Goal: Information Seeking & Learning: Check status

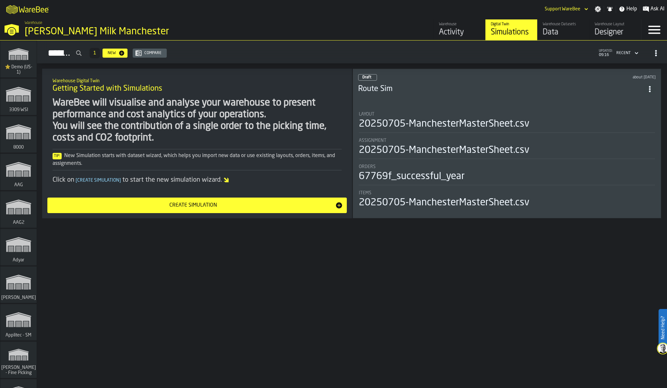
scroll to position [2561, 0]
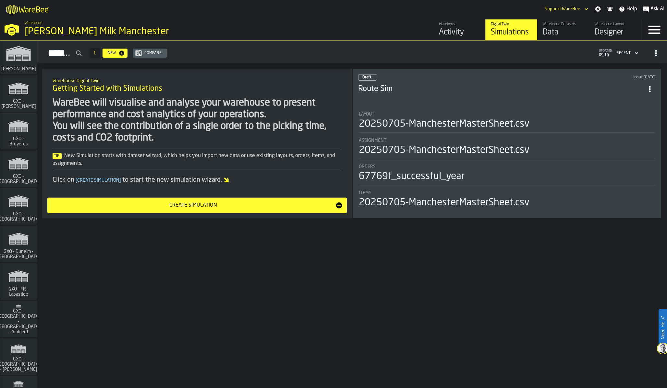
click at [18, 208] on icon "link-to-/wh/i/ae0cd702-8cb1-4091-b3be-0aee77957c79/simulations" at bounding box center [18, 201] width 31 height 21
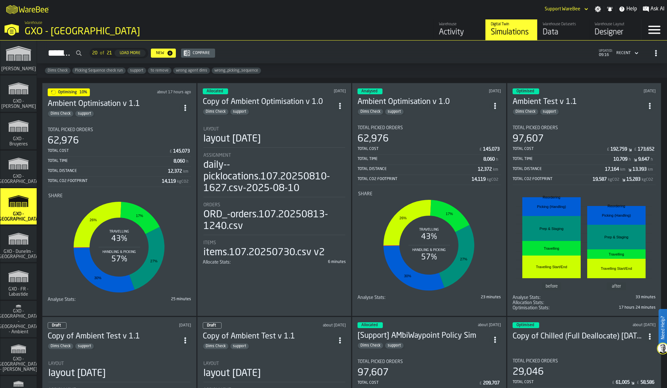
click at [170, 229] on rect "stat-Share" at bounding box center [118, 247] width 141 height 97
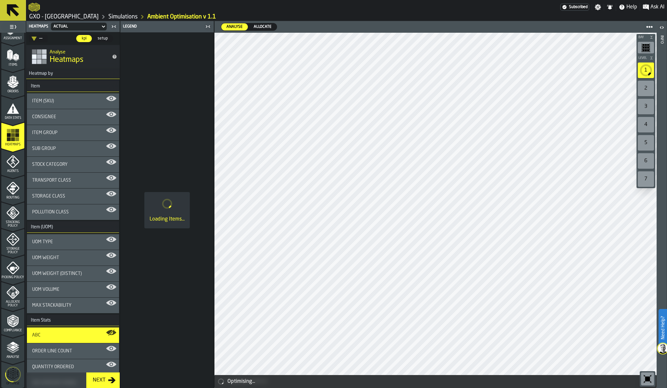
scroll to position [123, 0]
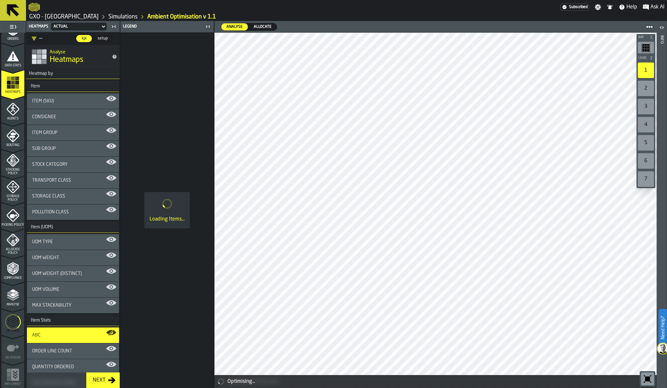
click at [7, 324] on icon "menu Optimise" at bounding box center [13, 322] width 16 height 26
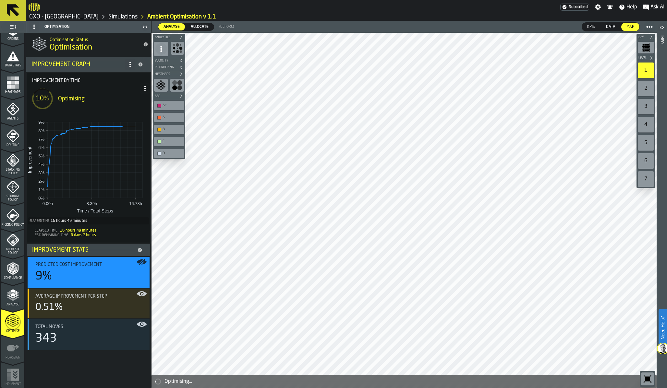
click at [143, 89] on icon at bounding box center [144, 88] width 5 height 5
click at [130, 100] on div "Show Run Options" at bounding box center [125, 102] width 42 height 8
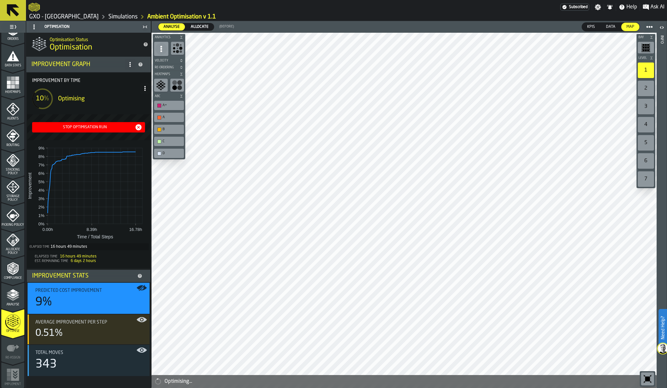
click at [90, 126] on div "Stop Optimisation Run" at bounding box center [85, 127] width 100 height 5
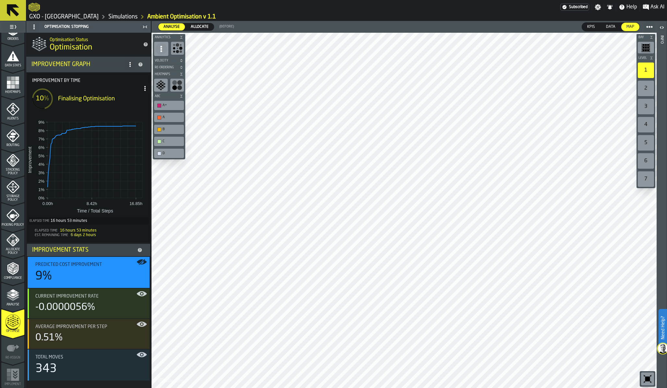
click at [118, 14] on link "Simulations" at bounding box center [122, 16] width 29 height 7
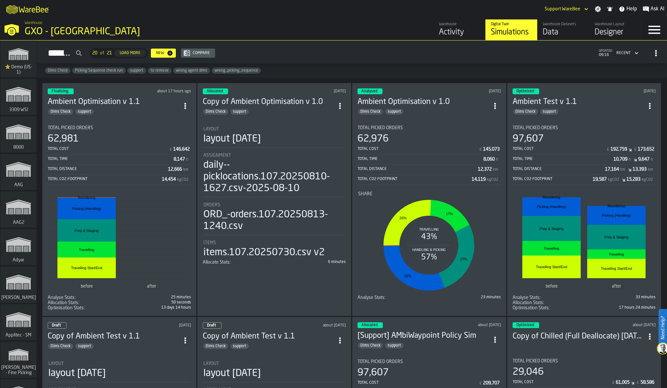
click at [557, 29] on div "Data" at bounding box center [562, 32] width 41 height 10
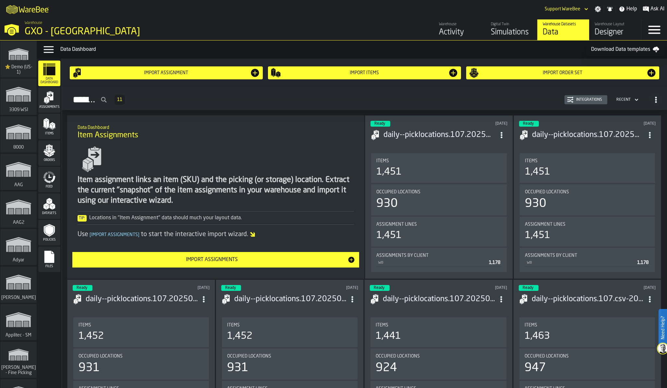
click at [46, 172] on icon "menu Feed" at bounding box center [49, 177] width 13 height 13
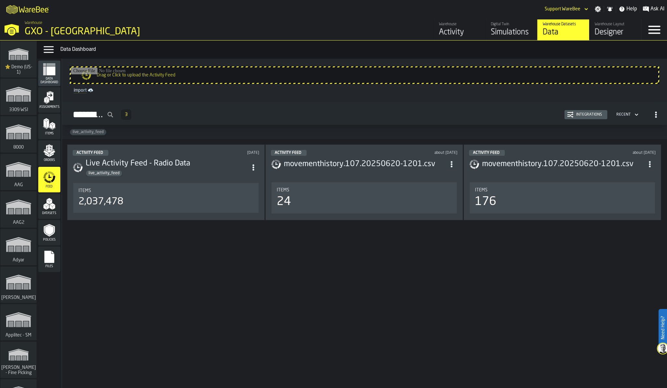
click at [591, 113] on div "Integrations" at bounding box center [588, 115] width 31 height 5
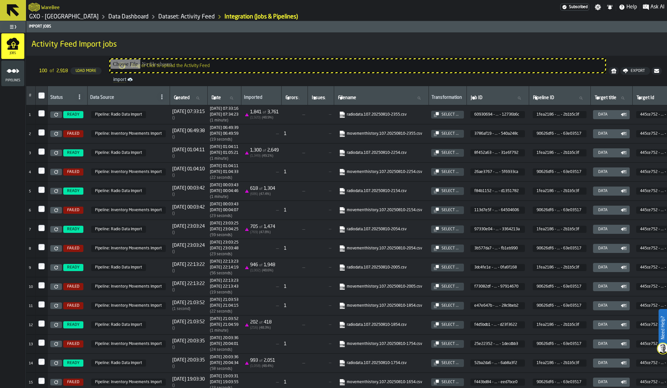
click at [182, 17] on link "Dataset: Activity Feed" at bounding box center [186, 16] width 56 height 7
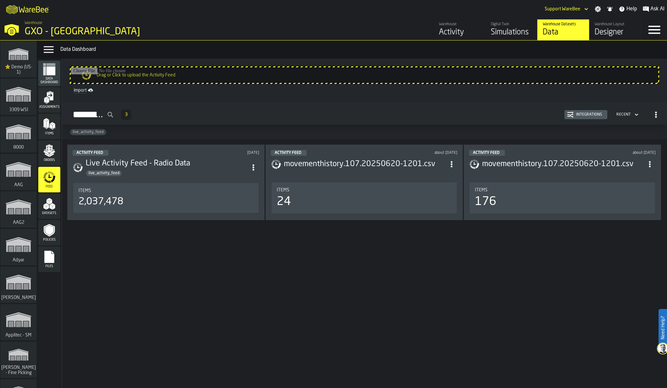
click at [54, 202] on icon "menu Datasets" at bounding box center [49, 203] width 13 height 13
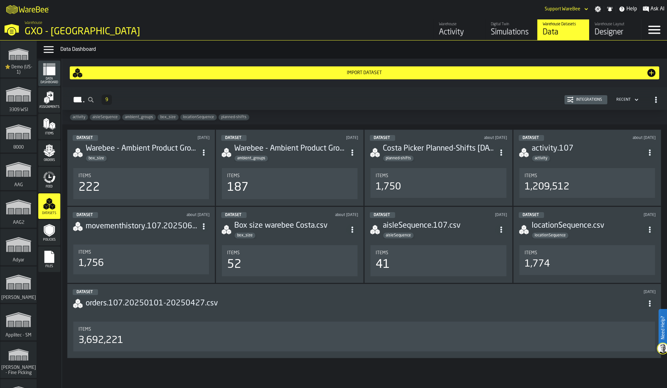
click at [186, 97] on div "Dataset 9 Integrations Recent" at bounding box center [364, 99] width 594 height 15
click at [51, 182] on icon "menu Feed" at bounding box center [53, 178] width 5 height 7
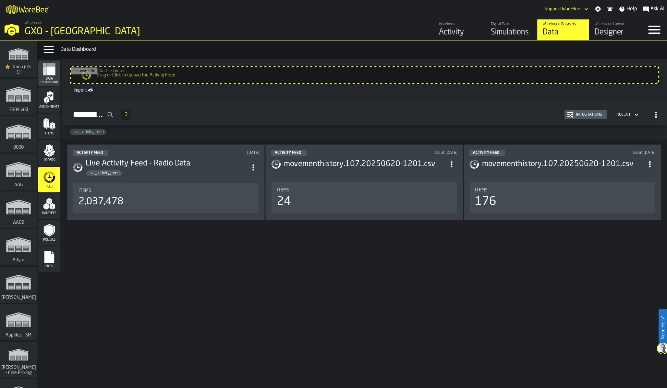
click at [506, 30] on div "Simulations" at bounding box center [511, 32] width 41 height 10
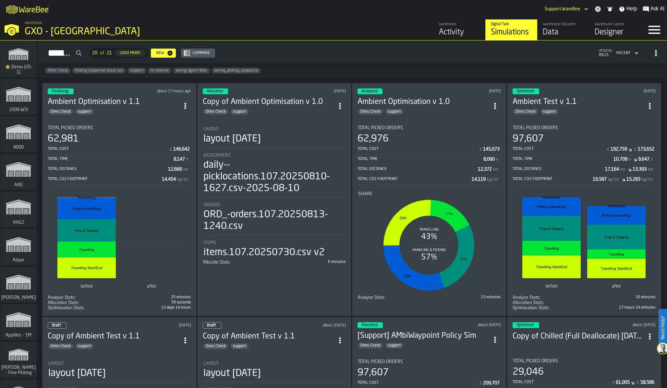
click at [321, 47] on div "Simulations 20 of 21 Load More New Compare updated: 09:21 Recent" at bounding box center [351, 53] width 619 height 15
